Goal: Task Accomplishment & Management: Complete application form

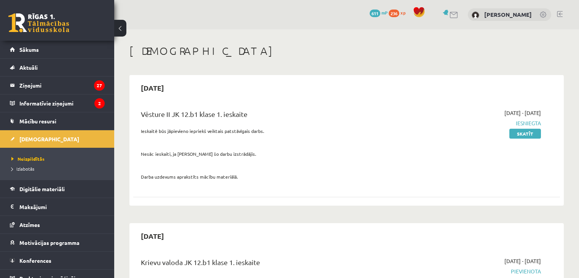
scroll to position [876, 0]
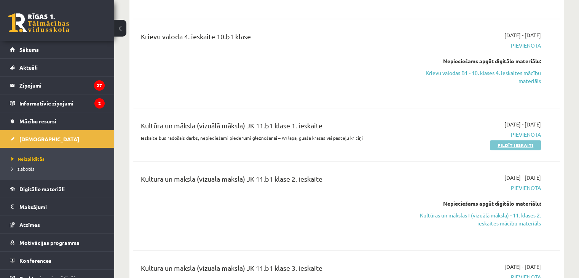
click at [530, 140] on link "Pildīt ieskaiti" at bounding box center [515, 145] width 51 height 10
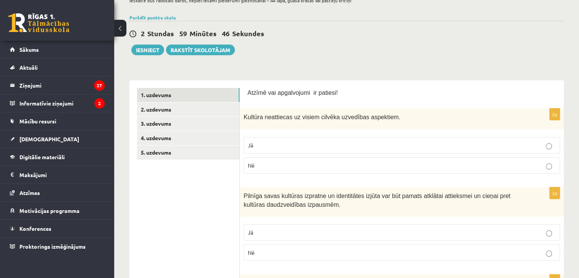
scroll to position [76, 0]
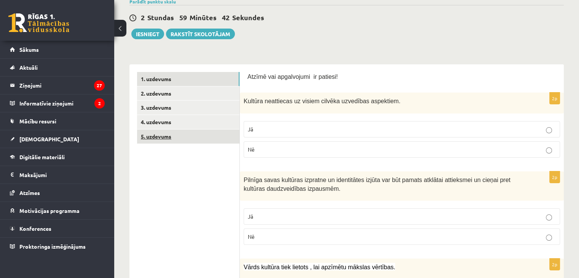
click at [172, 136] on link "5. uzdevums" at bounding box center [188, 137] width 102 height 14
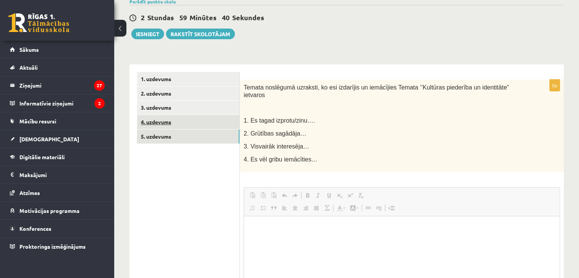
scroll to position [0, 0]
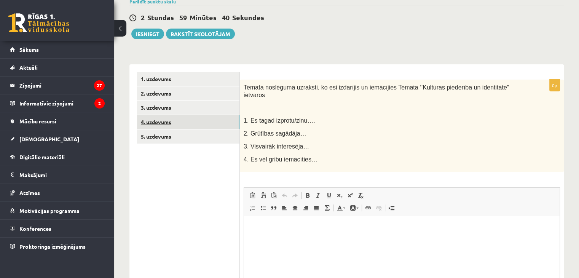
click at [163, 123] on link "4. uzdevums" at bounding box center [188, 122] width 102 height 14
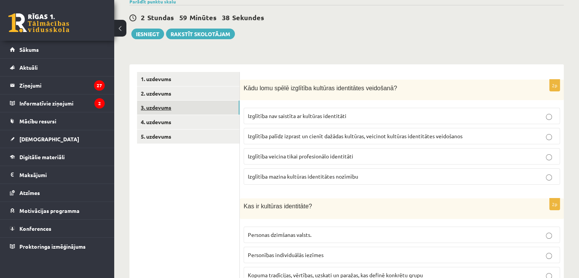
click at [171, 108] on link "3. uzdevums" at bounding box center [188, 108] width 102 height 14
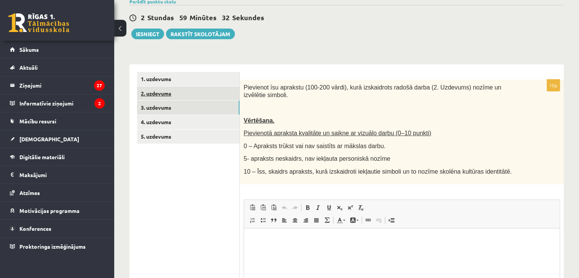
click at [170, 97] on link "2. uzdevums" at bounding box center [188, 93] width 102 height 14
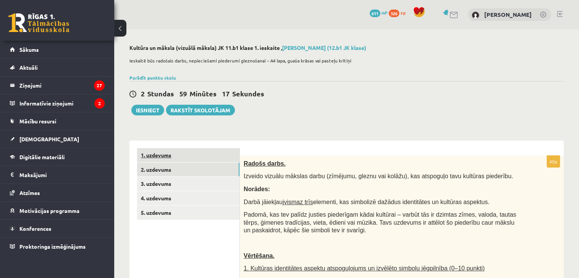
click at [170, 154] on link "1. uzdevums" at bounding box center [188, 155] width 102 height 14
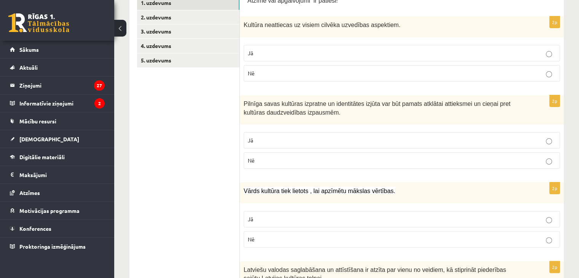
scroll to position [114, 0]
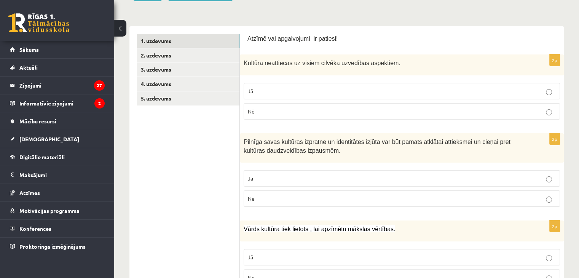
click at [271, 177] on p "Jā" at bounding box center [402, 178] width 308 height 8
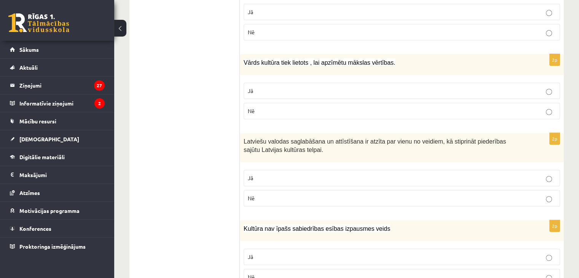
scroll to position [305, 0]
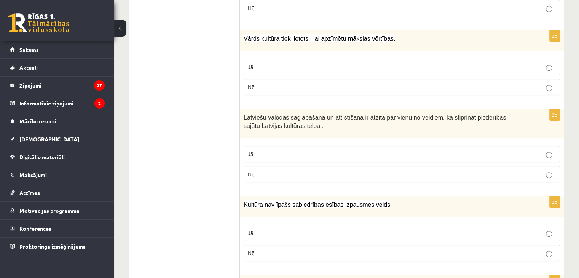
click at [273, 155] on p "Jā" at bounding box center [402, 154] width 308 height 8
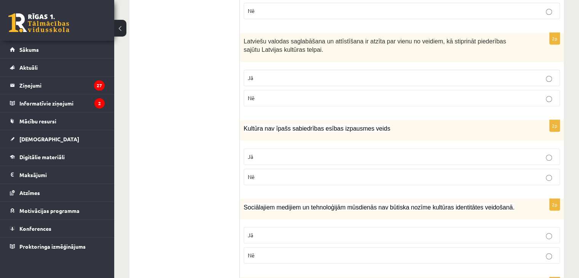
click at [269, 174] on p "Nē" at bounding box center [402, 177] width 308 height 8
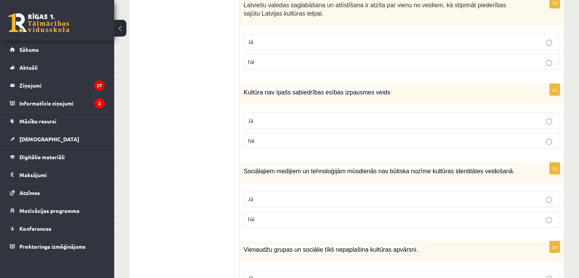
scroll to position [457, 0]
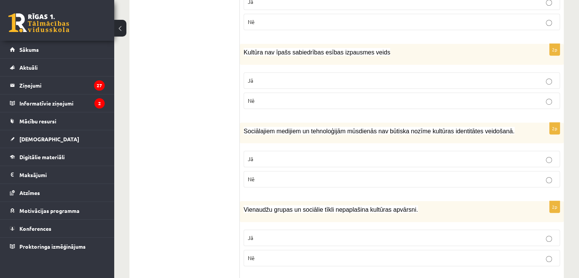
click at [270, 179] on p "Nē" at bounding box center [402, 179] width 308 height 8
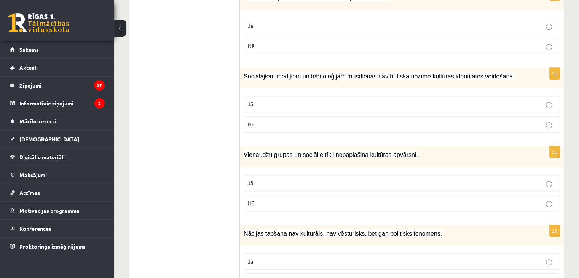
scroll to position [533, 0]
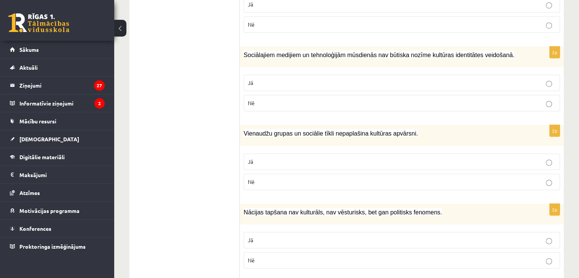
click at [270, 179] on p "Nē" at bounding box center [402, 182] width 308 height 8
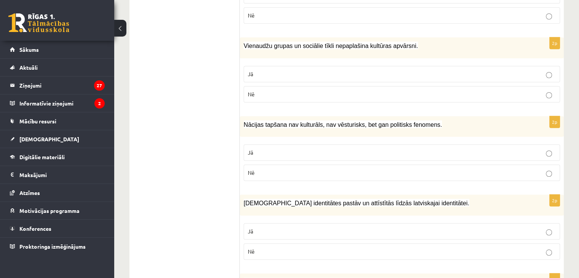
scroll to position [610, 0]
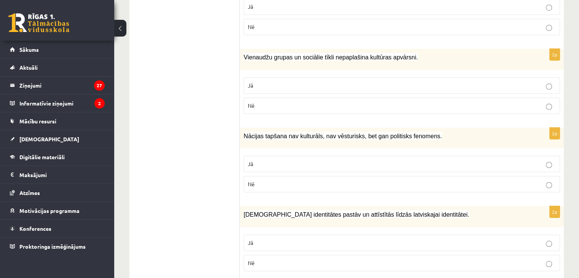
click at [271, 186] on label "Nē" at bounding box center [402, 184] width 317 height 16
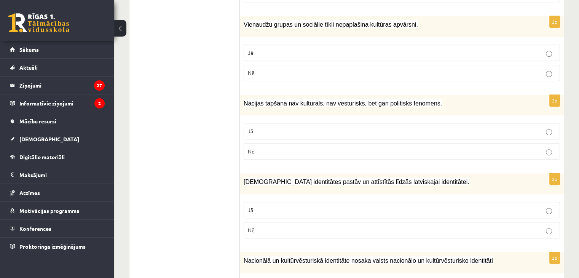
scroll to position [686, 0]
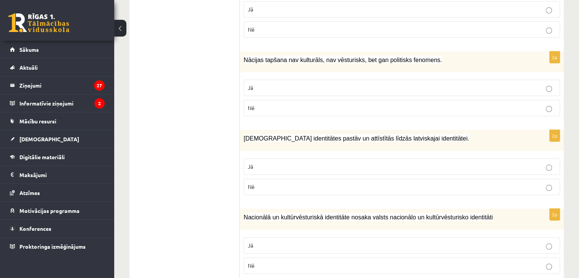
click at [271, 165] on p "Jā" at bounding box center [402, 167] width 308 height 8
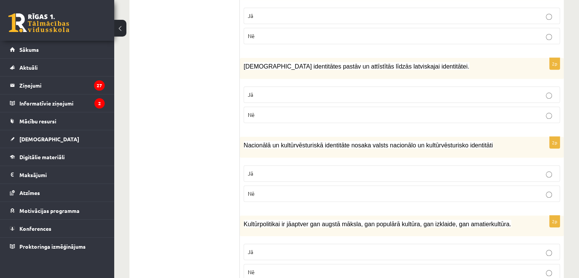
scroll to position [762, 0]
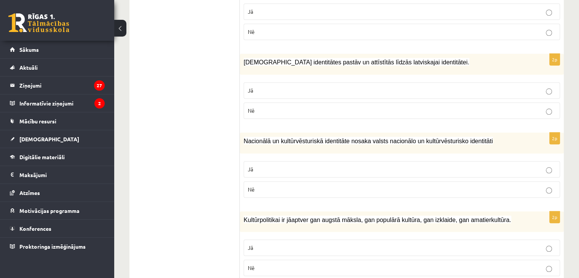
click at [291, 168] on p "Jā" at bounding box center [402, 169] width 308 height 8
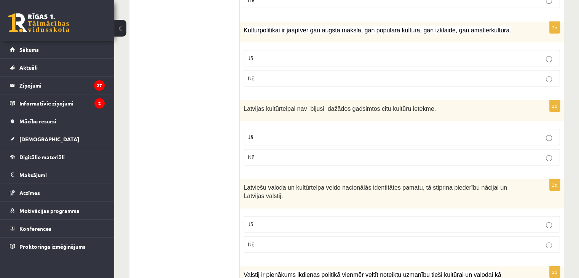
scroll to position [952, 0]
click at [271, 154] on p "Nē" at bounding box center [402, 156] width 308 height 8
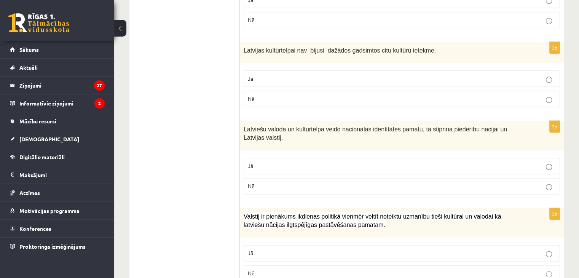
scroll to position [1029, 0]
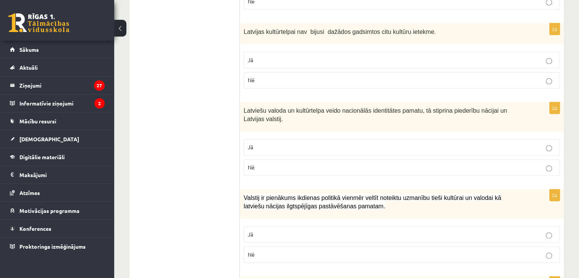
click at [290, 144] on p "Jā" at bounding box center [402, 147] width 308 height 8
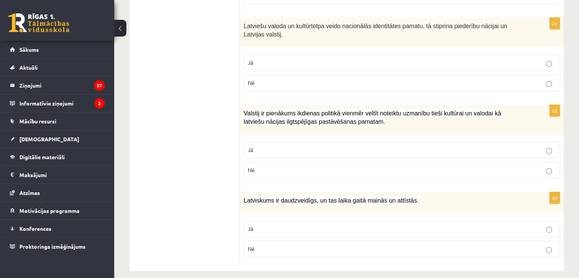
scroll to position [1115, 0]
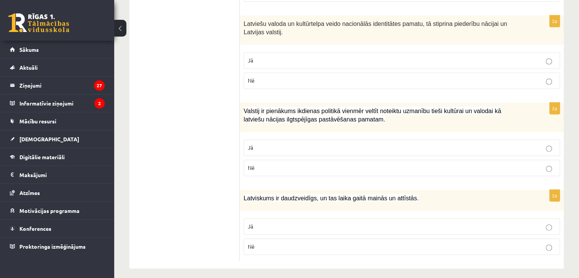
click at [273, 144] on p "Jā" at bounding box center [402, 148] width 308 height 8
click at [284, 222] on p "Jā" at bounding box center [402, 226] width 308 height 8
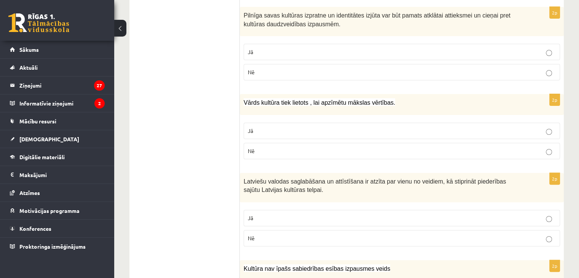
scroll to position [239, 0]
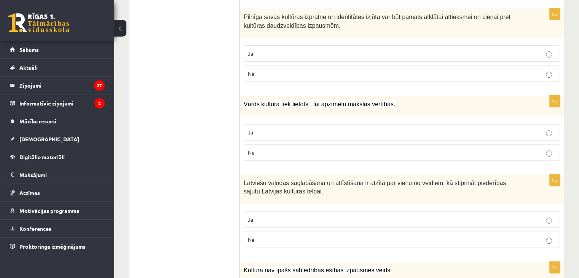
click at [276, 154] on p "Nē" at bounding box center [402, 153] width 308 height 8
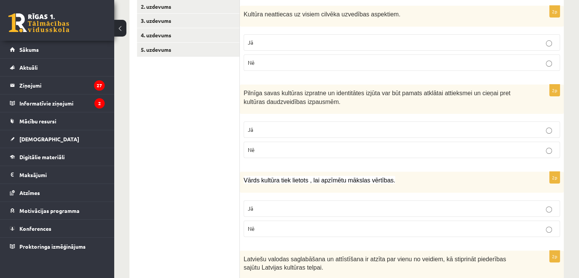
scroll to position [87, 0]
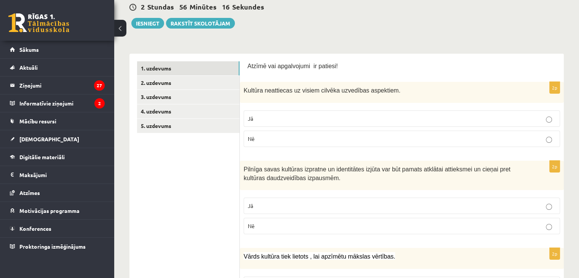
click at [266, 117] on p "Jā" at bounding box center [402, 119] width 308 height 8
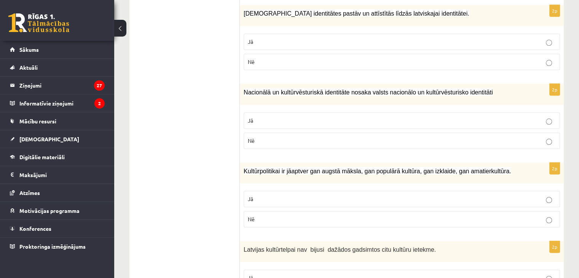
scroll to position [887, 0]
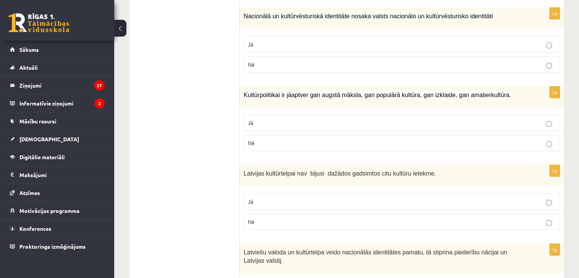
click at [268, 119] on p "Jā" at bounding box center [402, 123] width 308 height 8
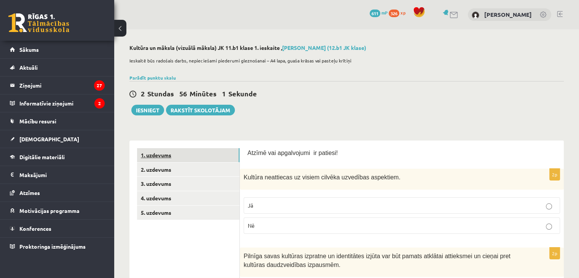
scroll to position [0, 0]
click at [166, 168] on link "2. uzdevums" at bounding box center [188, 170] width 102 height 14
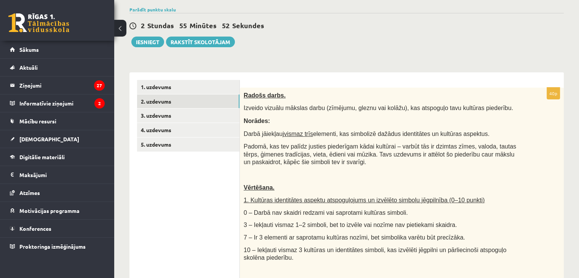
scroll to position [76, 0]
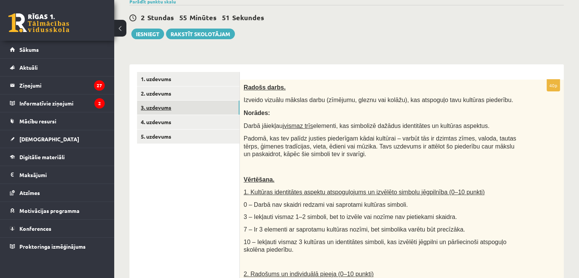
click at [164, 108] on link "3. uzdevums" at bounding box center [188, 108] width 102 height 14
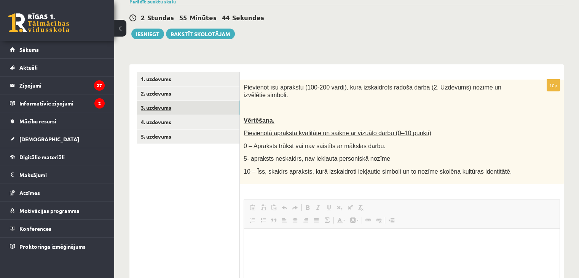
scroll to position [0, 0]
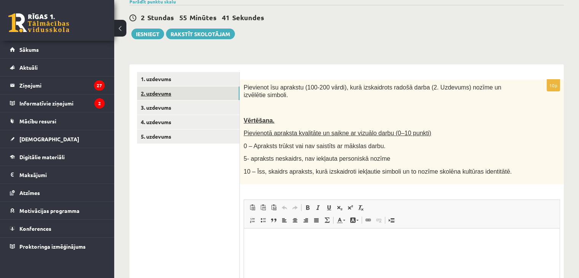
click at [161, 95] on link "2. uzdevums" at bounding box center [188, 93] width 102 height 14
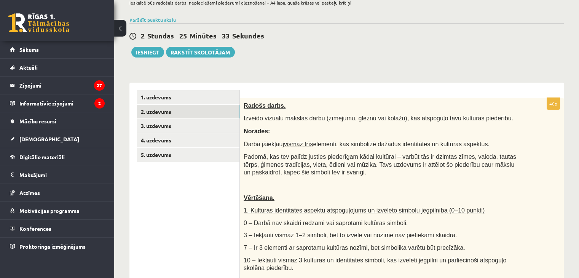
scroll to position [76, 0]
